Goal: Task Accomplishment & Management: Use online tool/utility

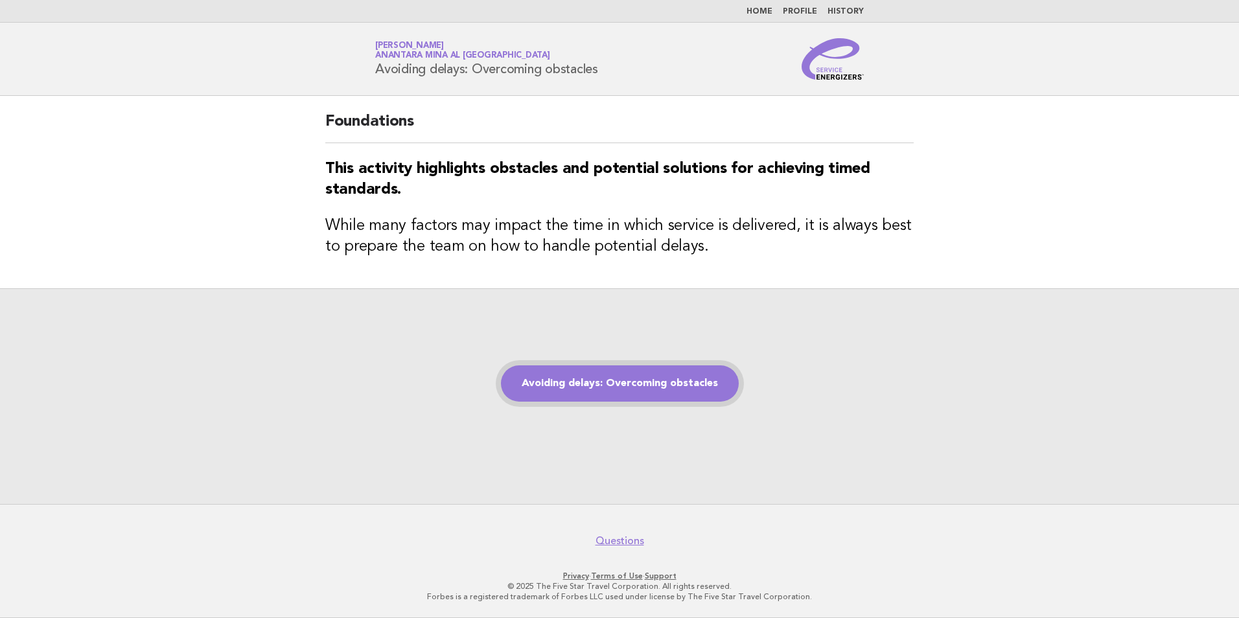
click at [568, 384] on link "Avoiding delays: Overcoming obstacles" at bounding box center [620, 383] width 238 height 36
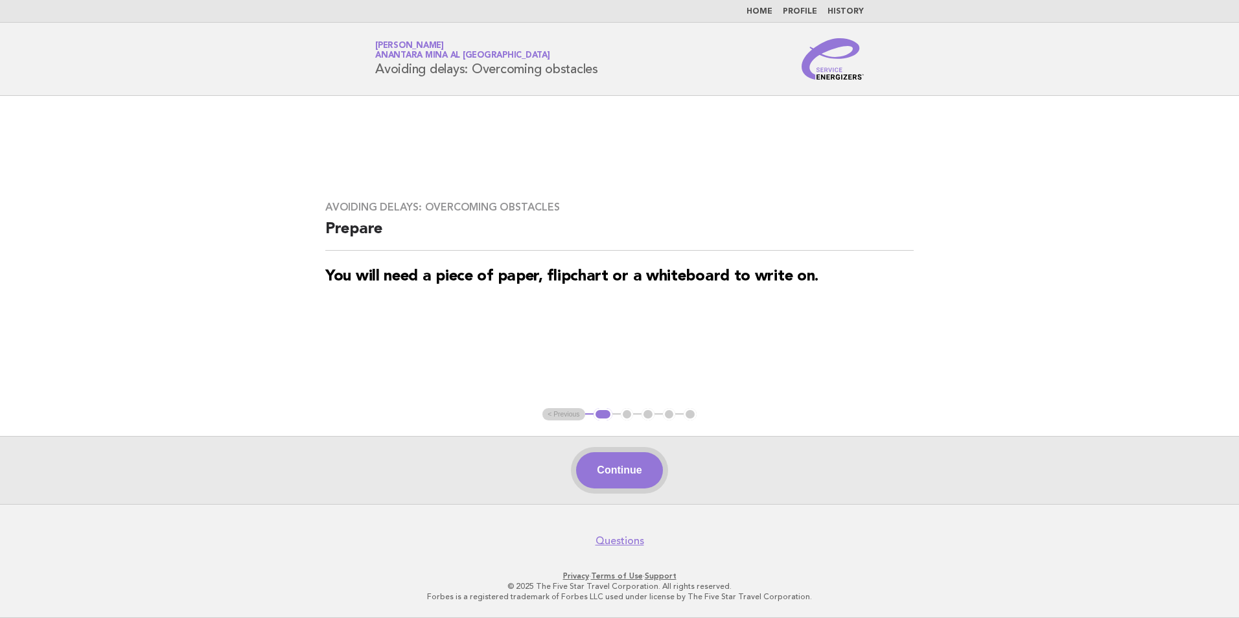
click at [604, 476] on button "Continue" at bounding box center [619, 470] width 86 height 36
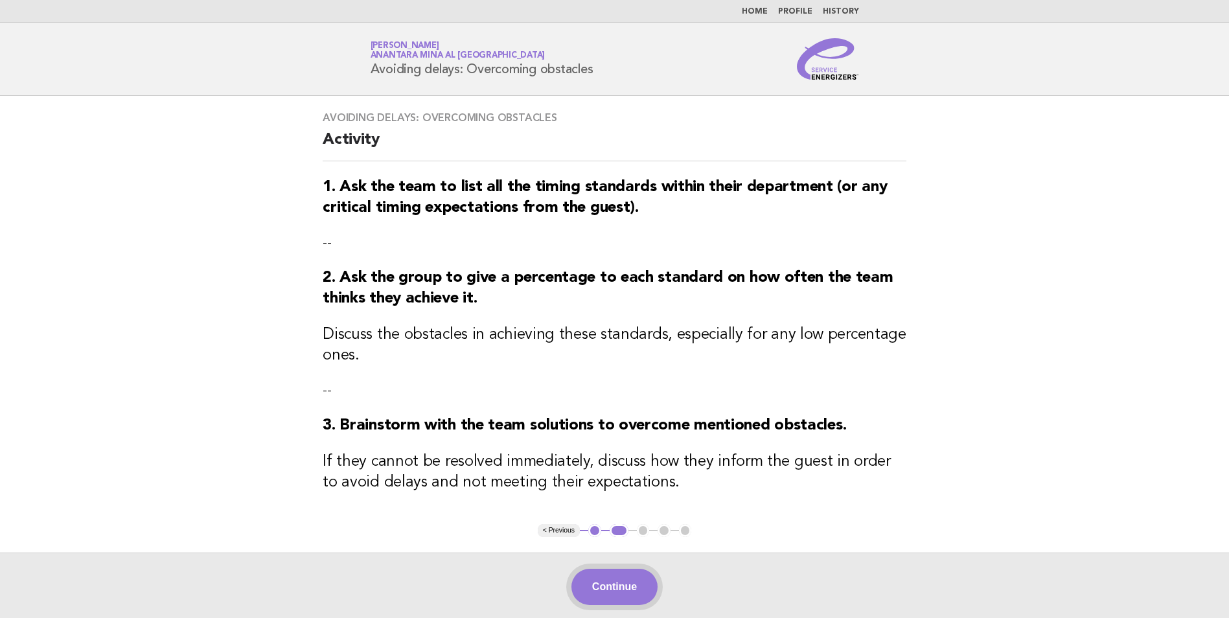
click at [605, 603] on button "Continue" at bounding box center [614, 587] width 86 height 36
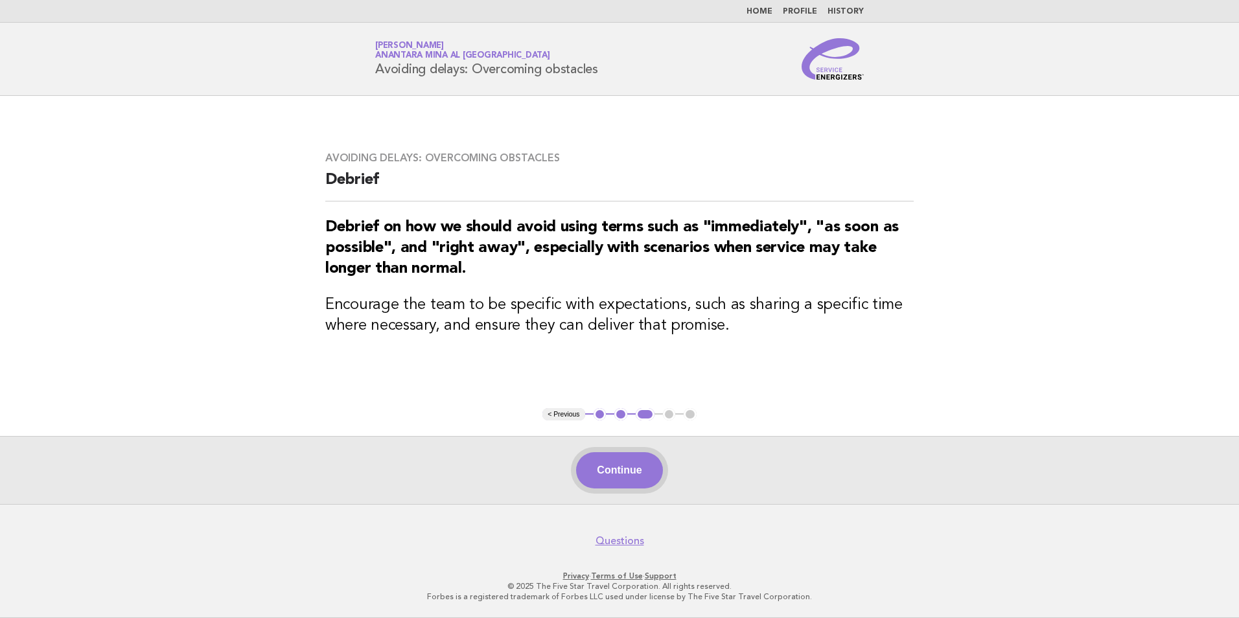
click at [611, 463] on button "Continue" at bounding box center [619, 470] width 86 height 36
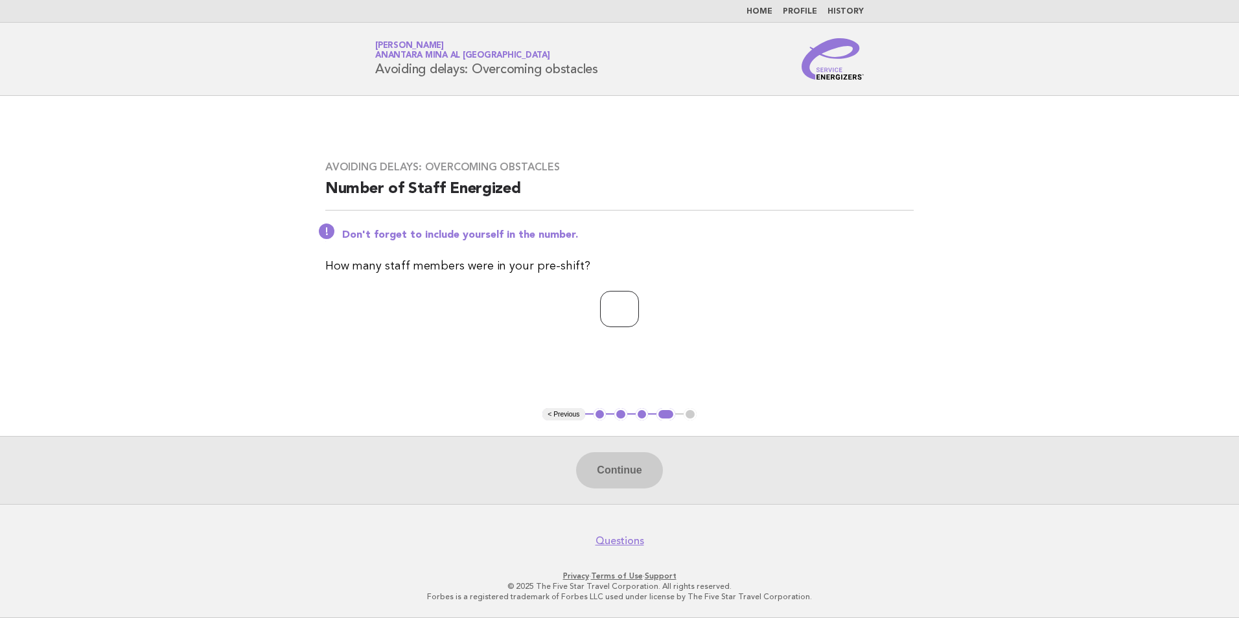
click at [608, 325] on input "number" at bounding box center [619, 309] width 39 height 36
type input "*"
click at [619, 462] on button "Continue" at bounding box center [619, 470] width 86 height 36
